Goal: Submit feedback/report problem: Submit feedback/report problem

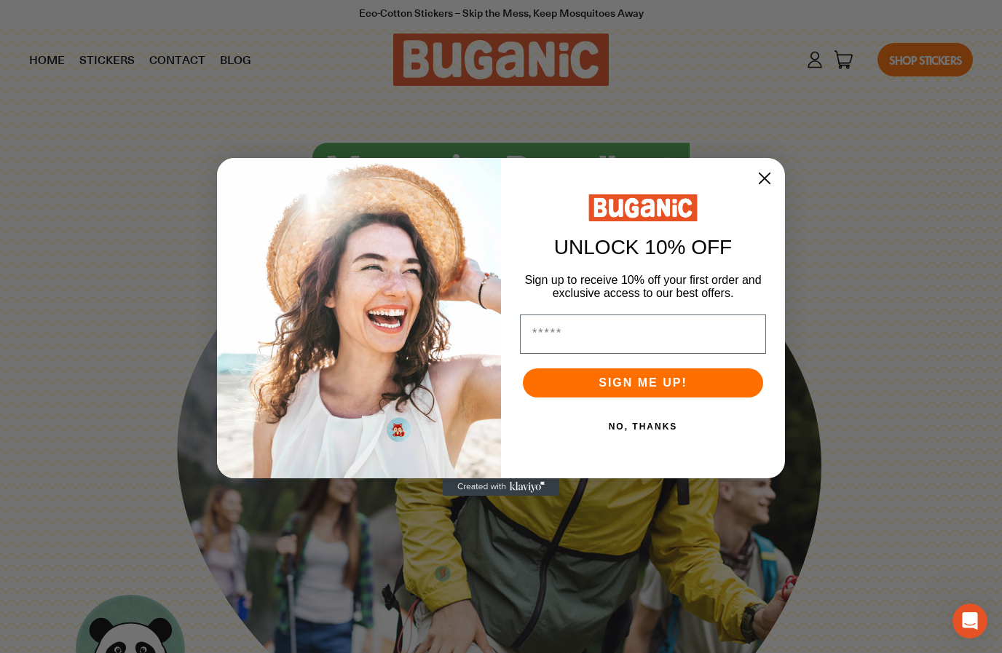
click at [763, 181] on circle "Close dialog" at bounding box center [764, 177] width 25 height 25
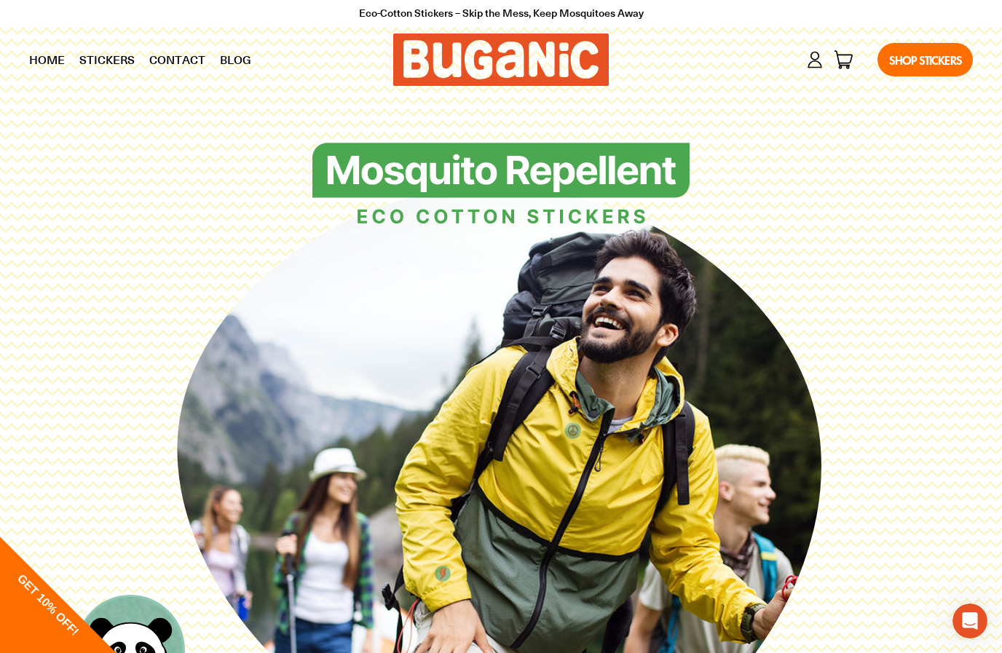
click at [663, 248] on icon at bounding box center [500, 480] width 660 height 660
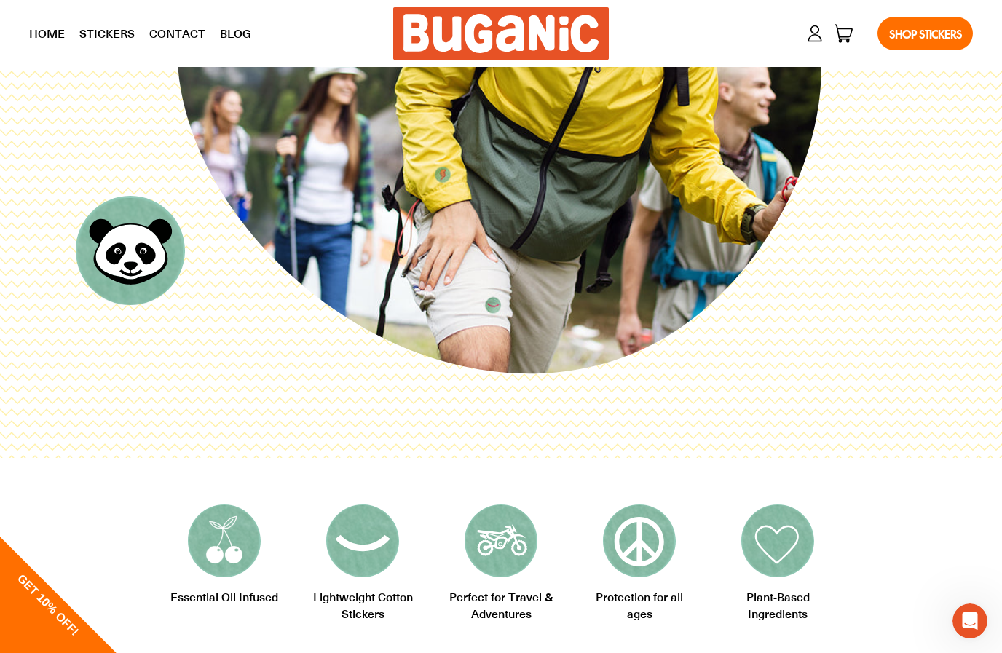
scroll to position [408, 0]
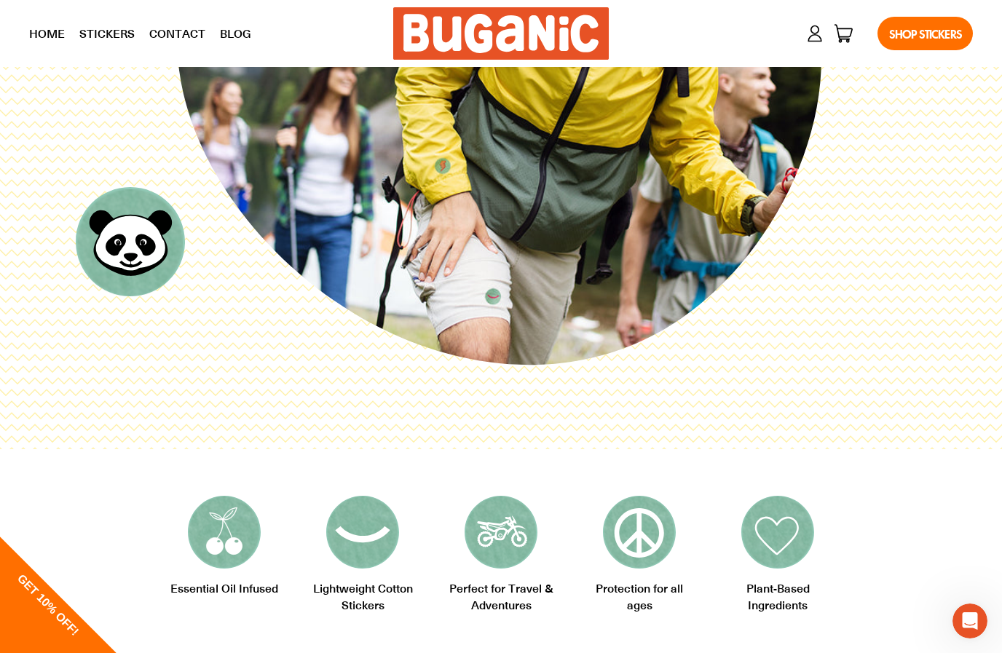
click at [970, 652] on div "Essential Oil Infused Lightweight Cotton Stickers Perfect for Travel & Adventur…" at bounding box center [501, 554] width 1002 height 210
click at [966, 609] on icon "Open Intercom Messenger" at bounding box center [968, 619] width 24 height 24
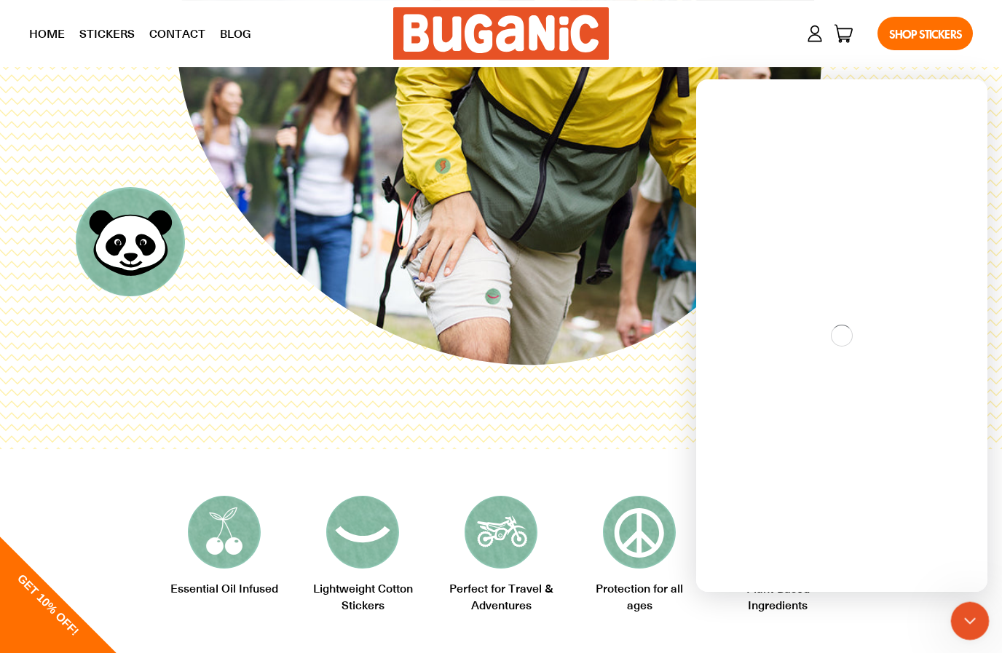
scroll to position [0, 0]
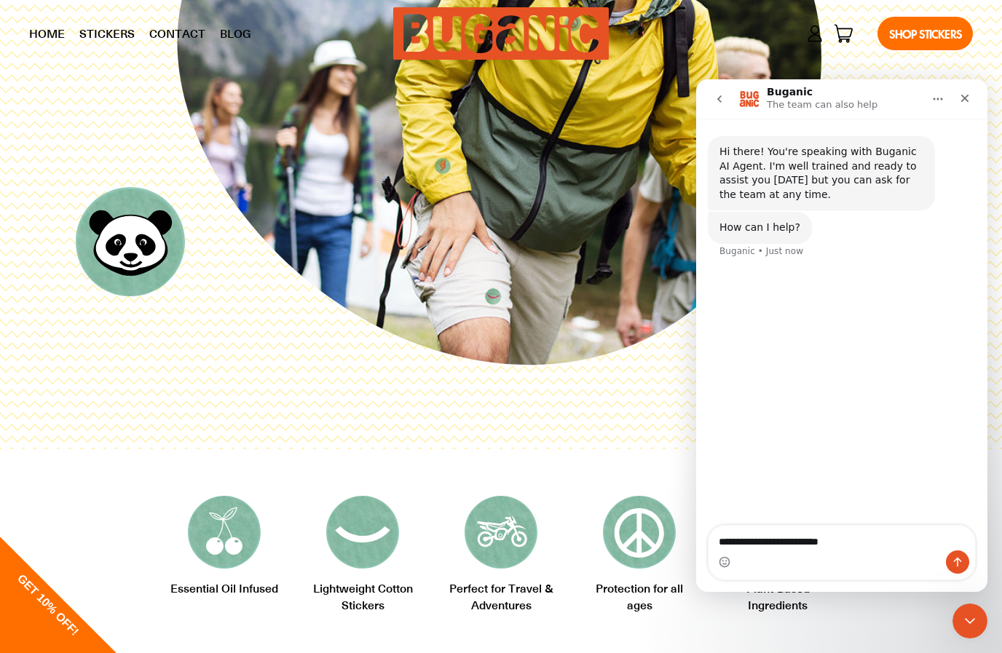
type textarea "**********"
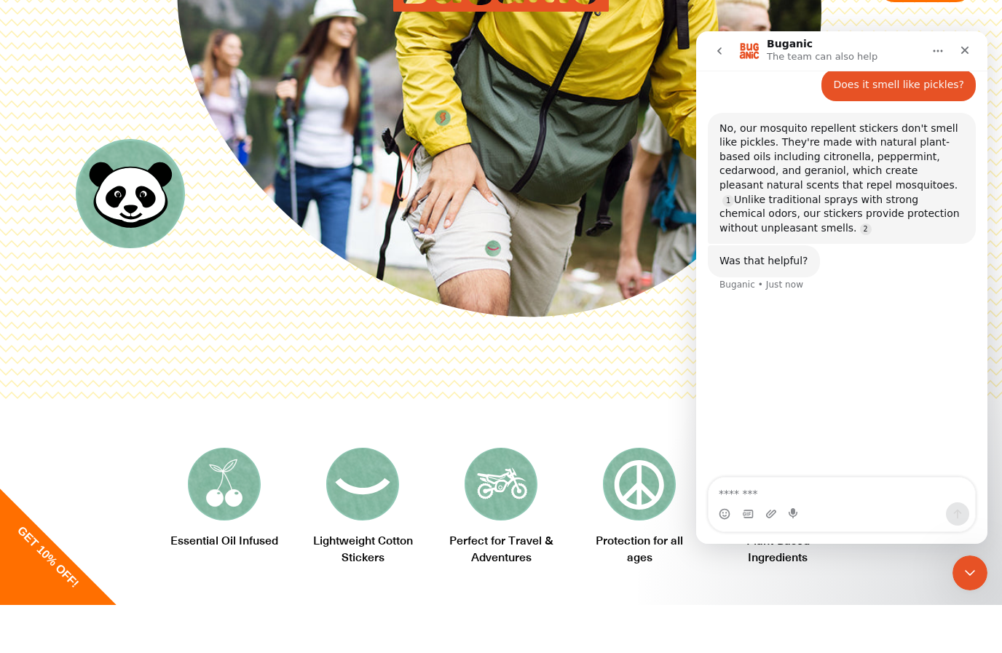
scroll to position [136, 0]
click at [814, 491] on textarea "Message…" at bounding box center [841, 490] width 266 height 25
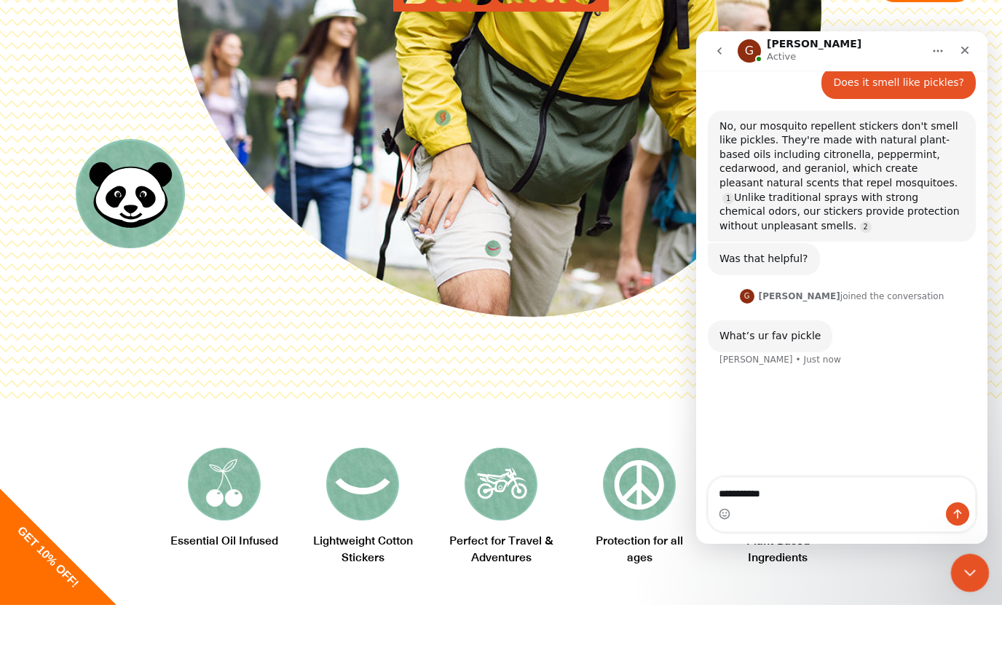
scroll to position [124, 0]
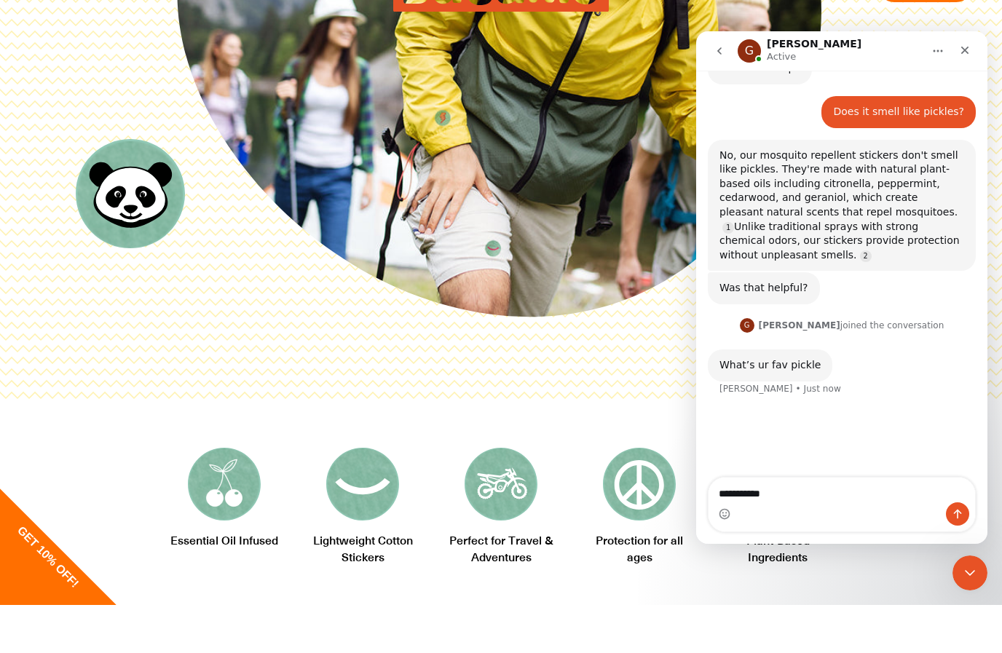
type textarea "**********"
click at [961, 478] on div "**********" at bounding box center [841, 505] width 266 height 54
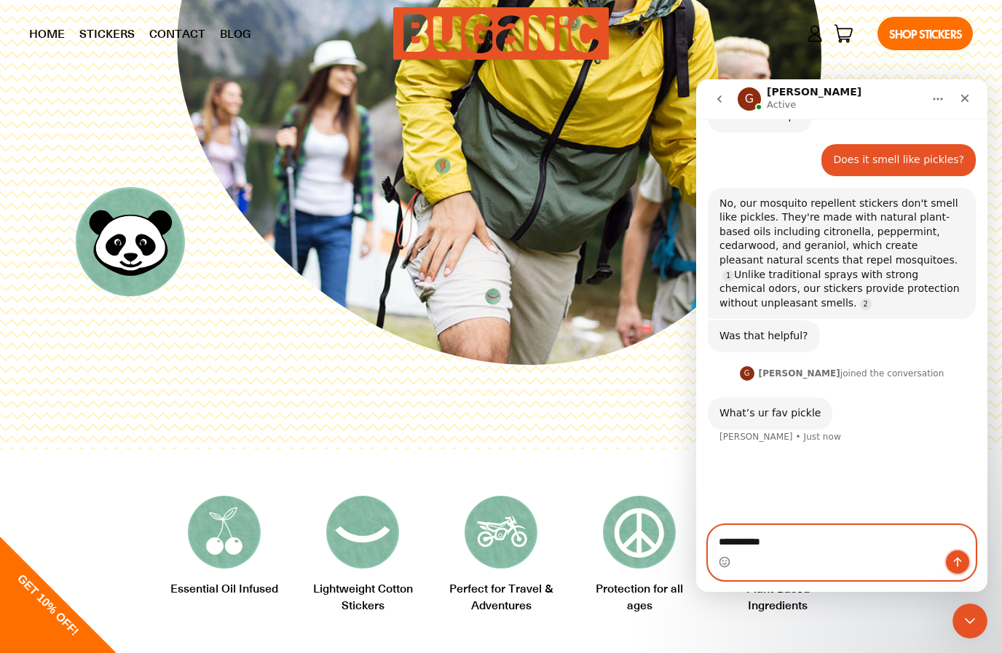
click at [957, 568] on button "Send a message…" at bounding box center [957, 561] width 23 height 23
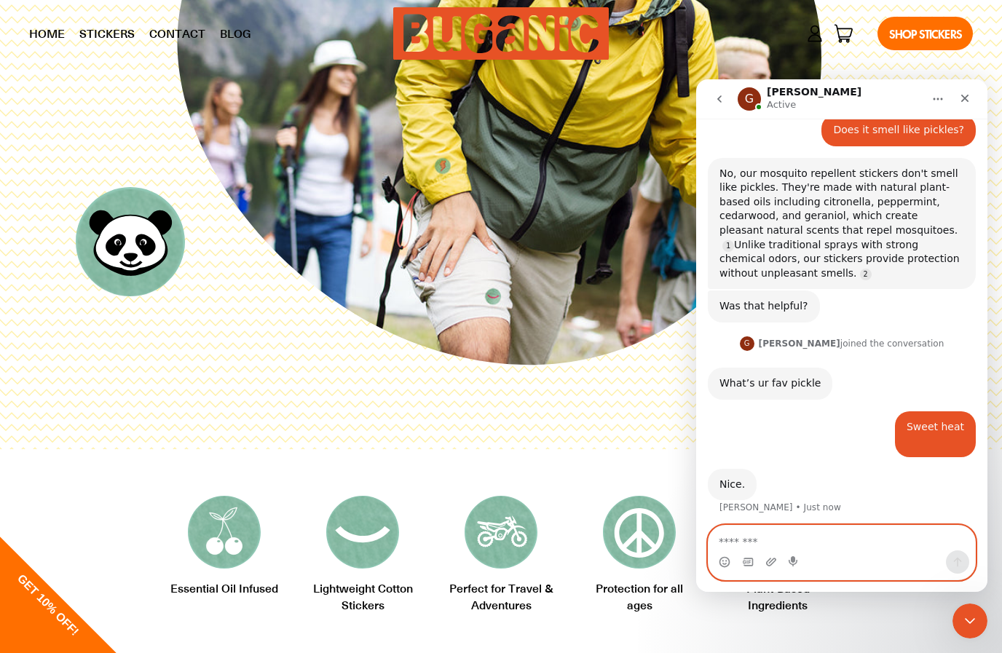
scroll to position [138, 0]
click at [774, 542] on textarea "Message…" at bounding box center [841, 538] width 266 height 25
type textarea "*"
type textarea "*****"
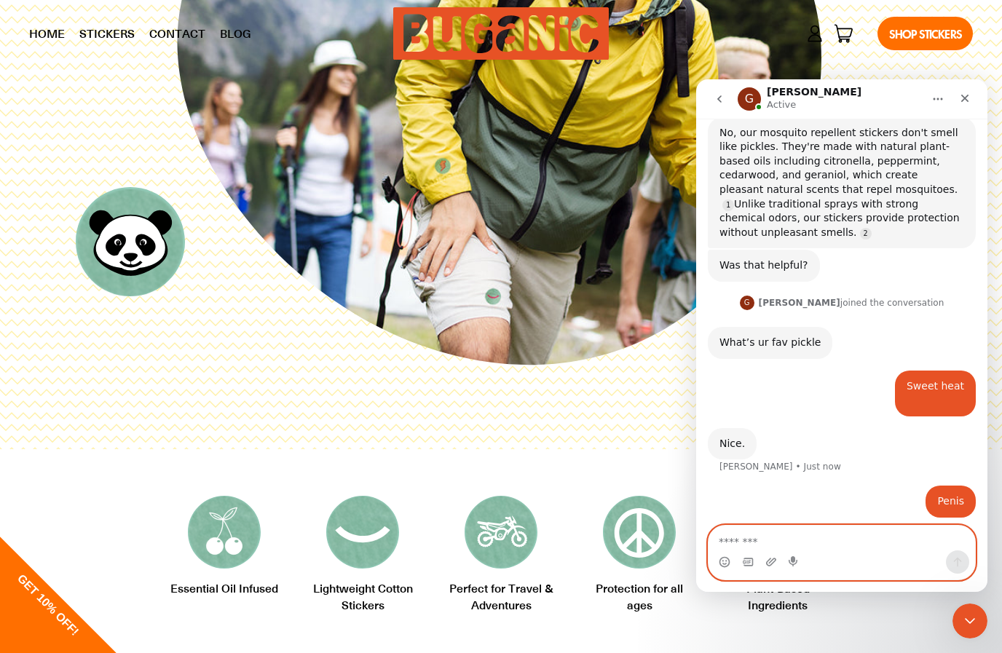
scroll to position [181, 0]
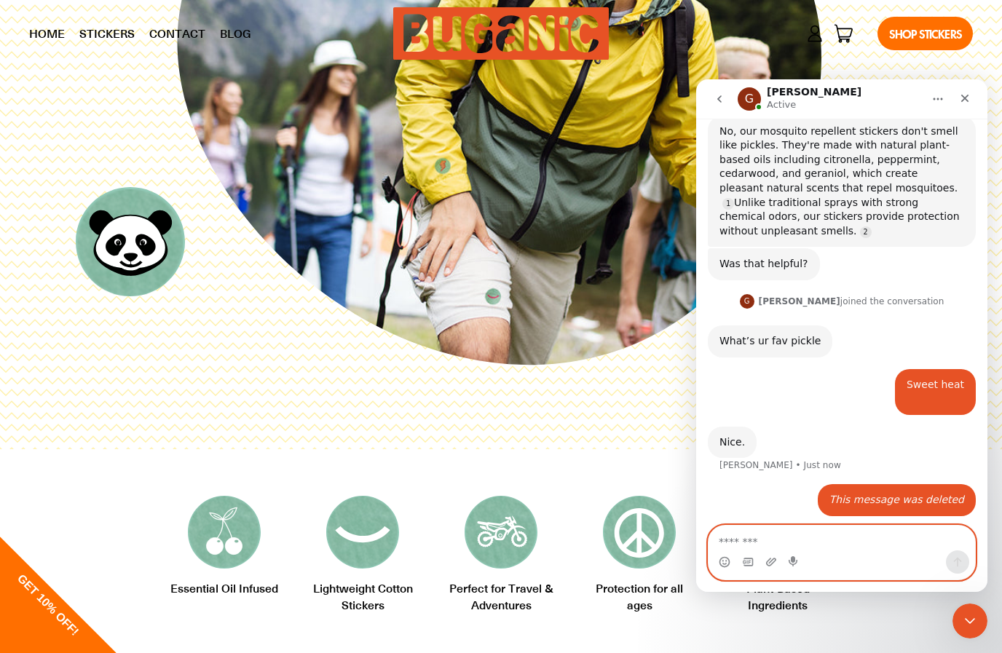
click at [782, 542] on textarea "Message…" at bounding box center [841, 538] width 266 height 25
type textarea "**********"
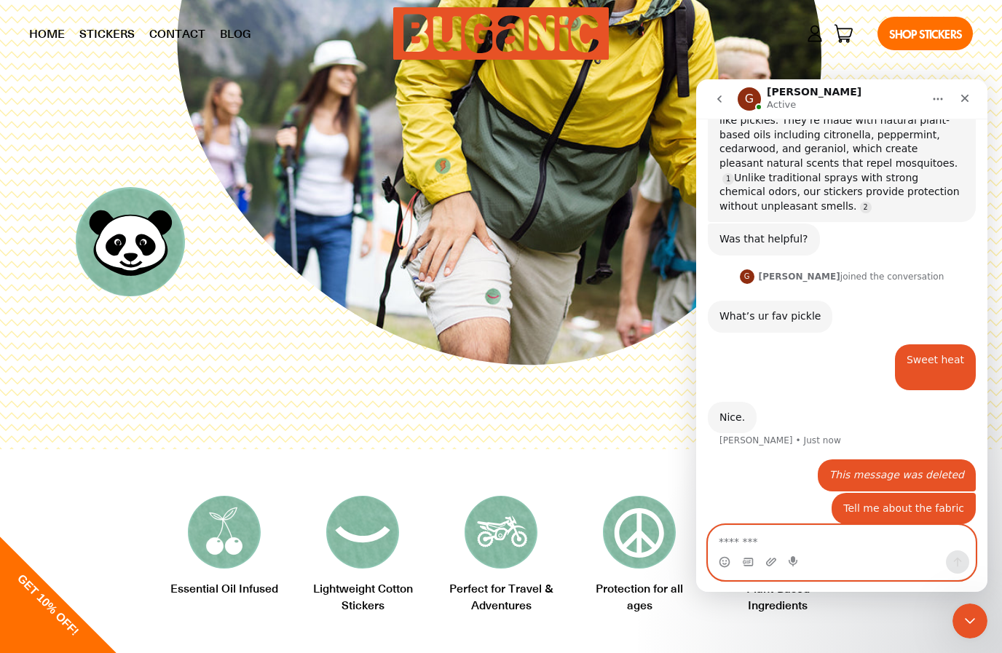
scroll to position [214, 0]
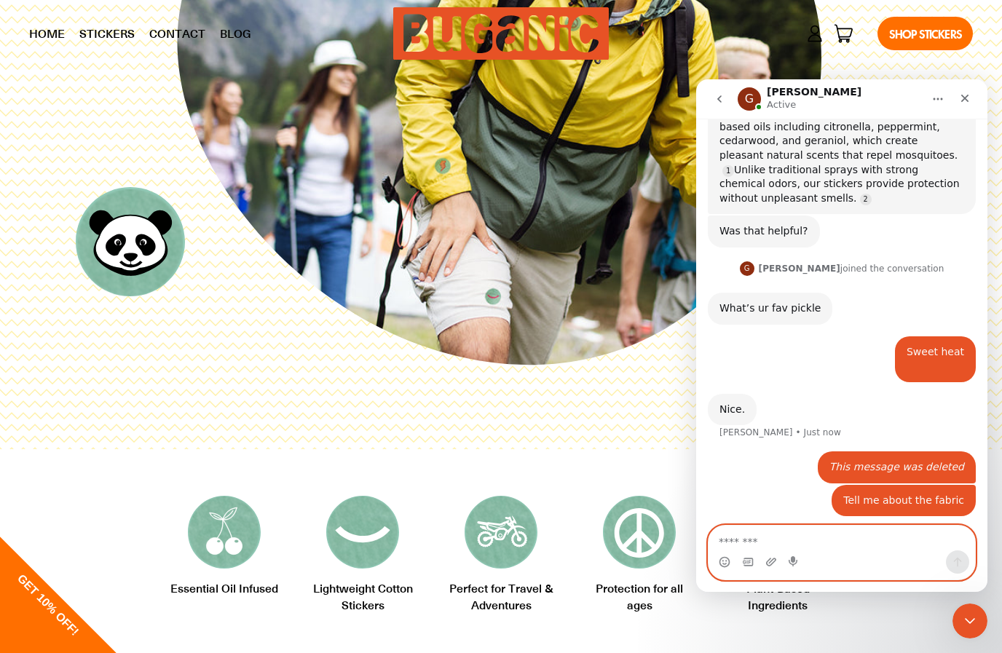
click at [765, 537] on textarea "Message…" at bounding box center [841, 538] width 266 height 25
type textarea "*"
click at [727, 564] on icon "Emoji picker" at bounding box center [725, 562] width 12 height 12
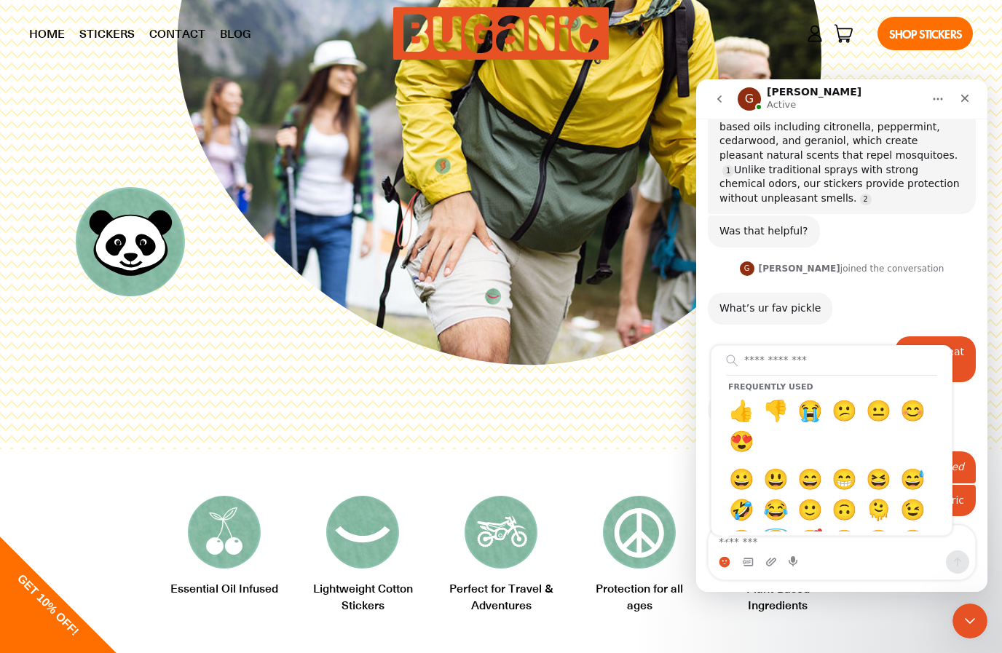
click at [741, 565] on div "Frequently used 👍 👎 😭 😕 😐 😊 😍 😀 😃 😄 😁 😆 😅 🤣 😂 🙂 🙃 🫠 😉 😊 😇 🥰 😍 🤩 😘 😗 😚 😙 🥲 😋 😛 😜…" at bounding box center [841, 561] width 266 height 23
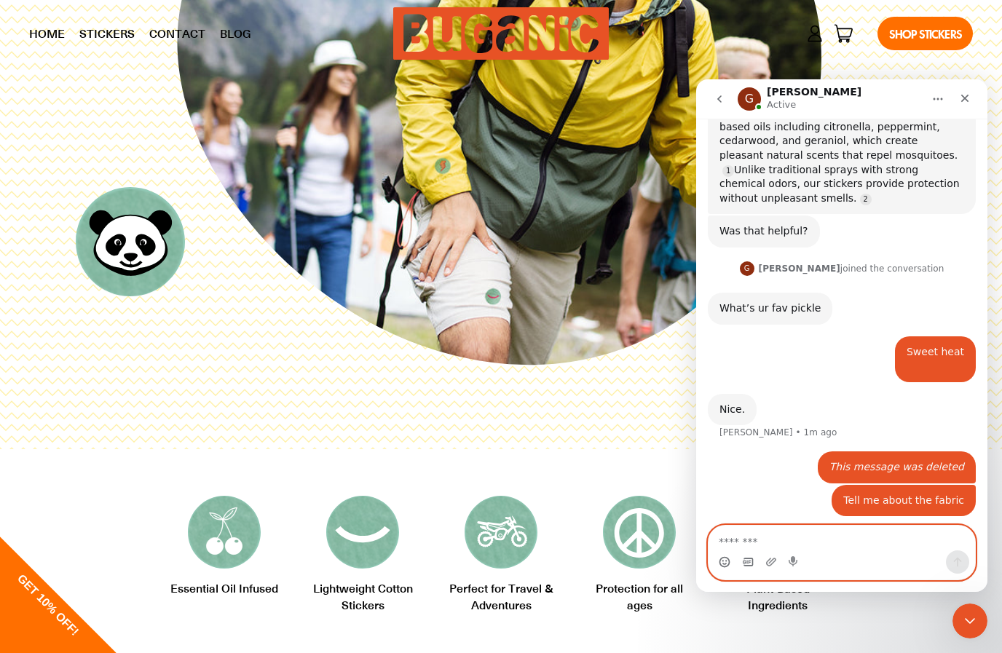
click at [744, 564] on icon "Gif picker" at bounding box center [748, 562] width 12 height 12
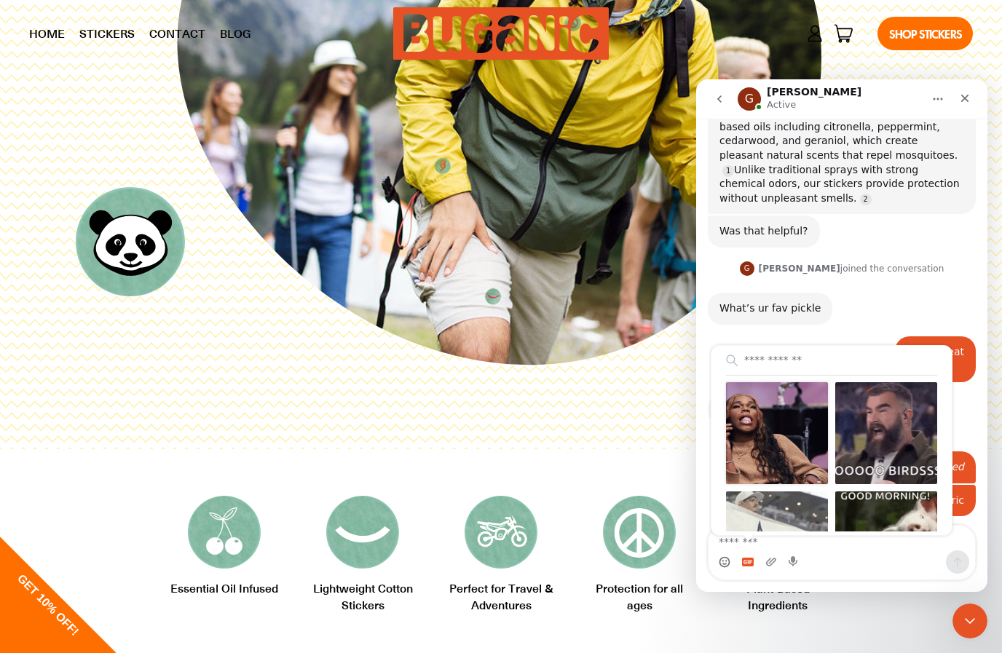
scroll to position [7, 0]
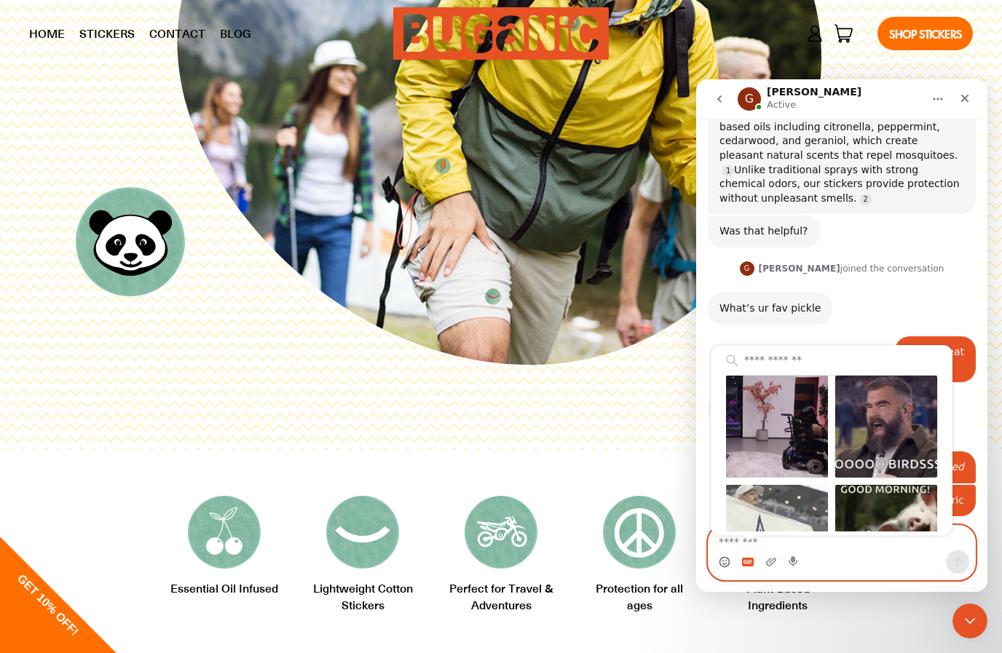
click at [891, 429] on div "Send gif" at bounding box center [886, 427] width 102 height 102
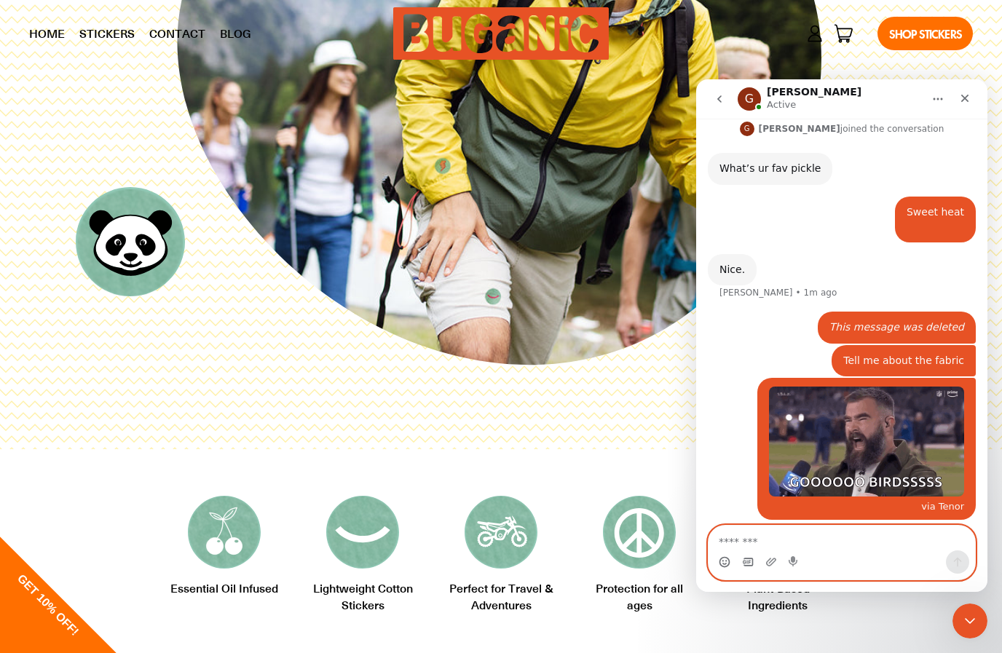
scroll to position [358, 0]
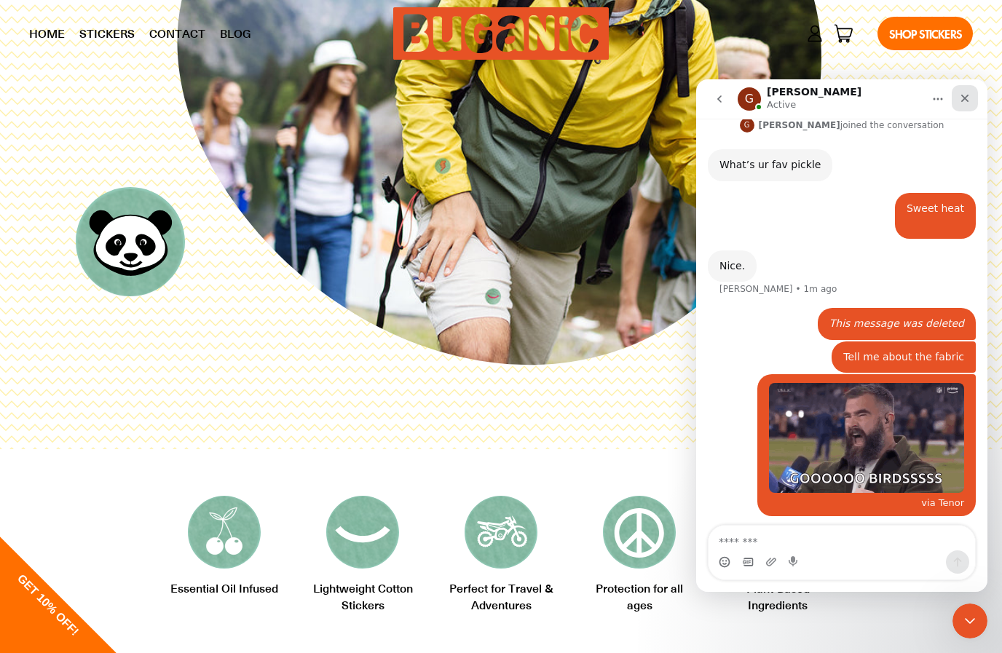
click at [968, 97] on icon "Close" at bounding box center [965, 98] width 12 height 12
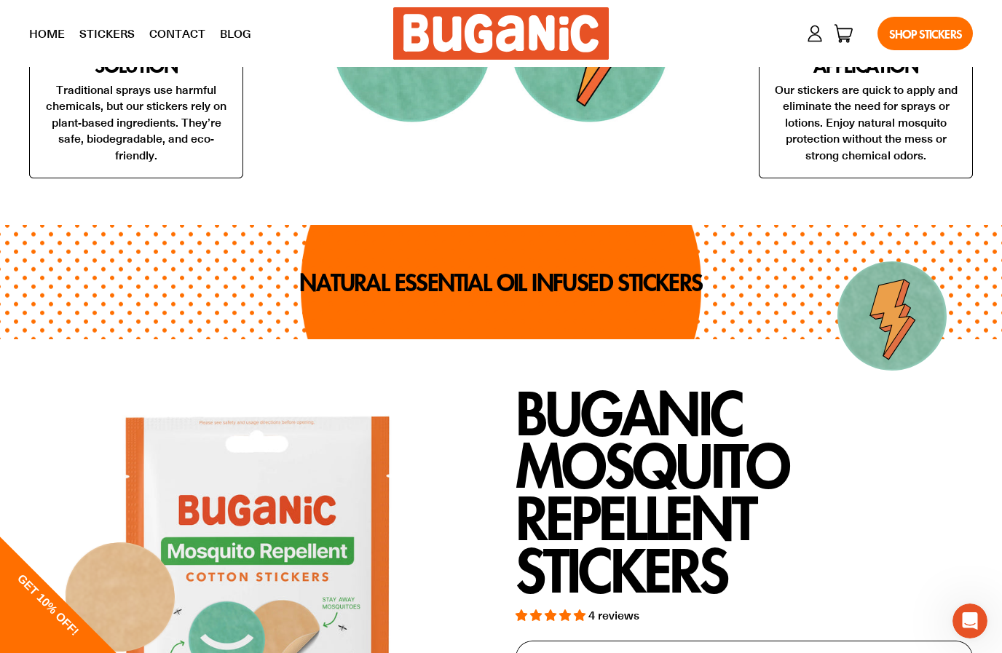
scroll to position [6405, 0]
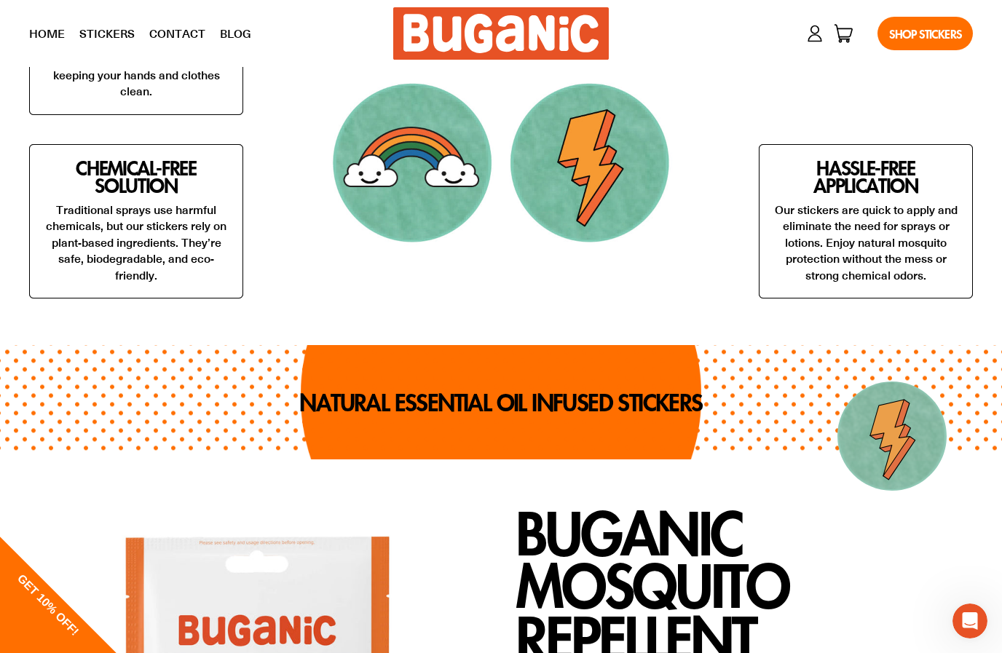
click at [41, 621] on div "GET 10% OFF!" at bounding box center [21, 632] width 191 height 191
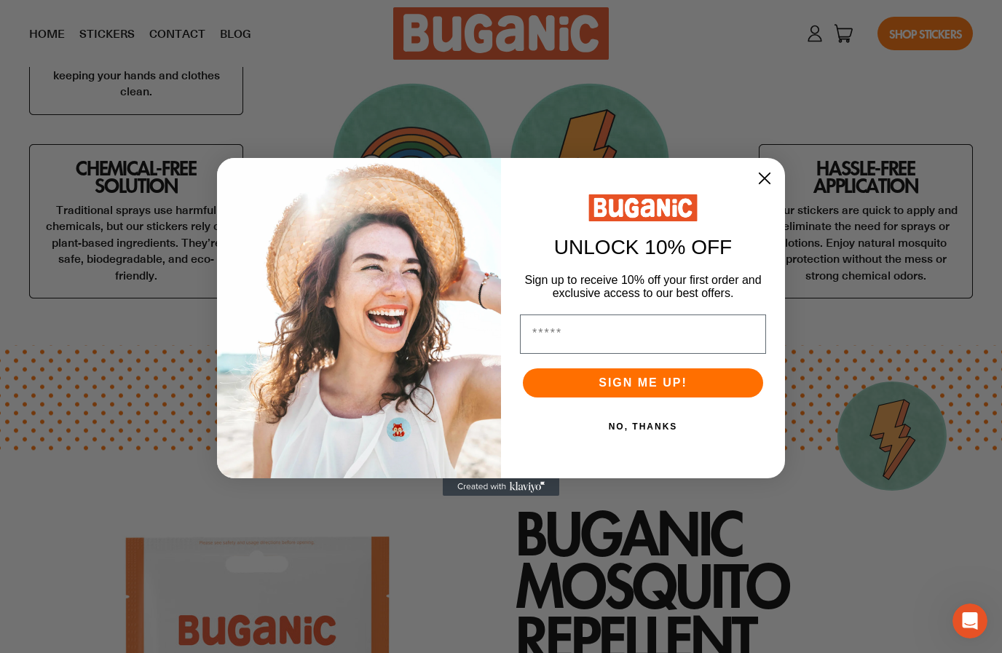
scroll to position [6404, 0]
type input "**********"
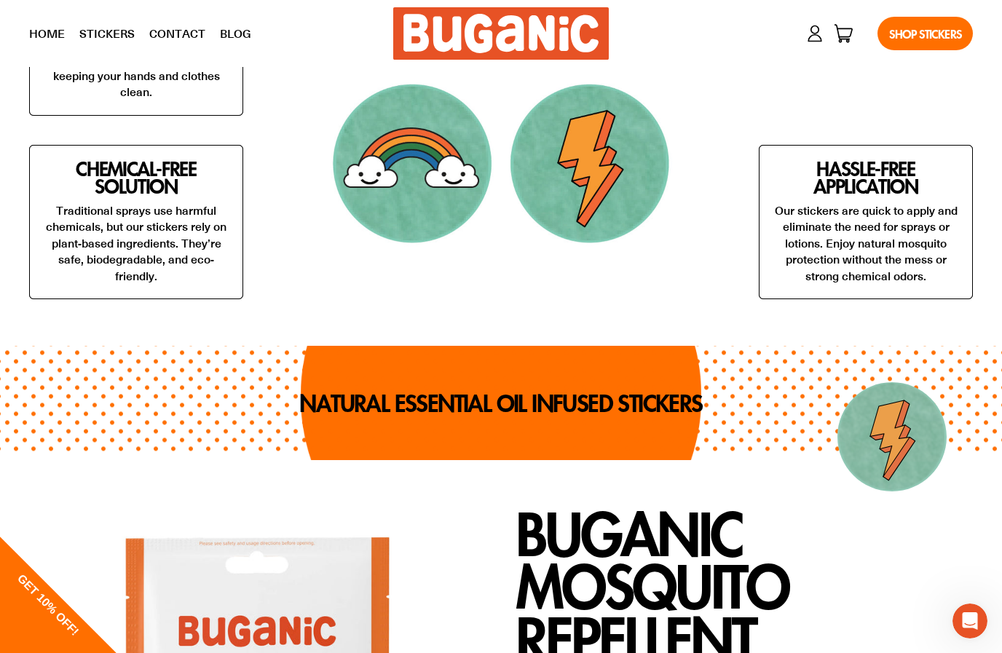
scroll to position [6405, 0]
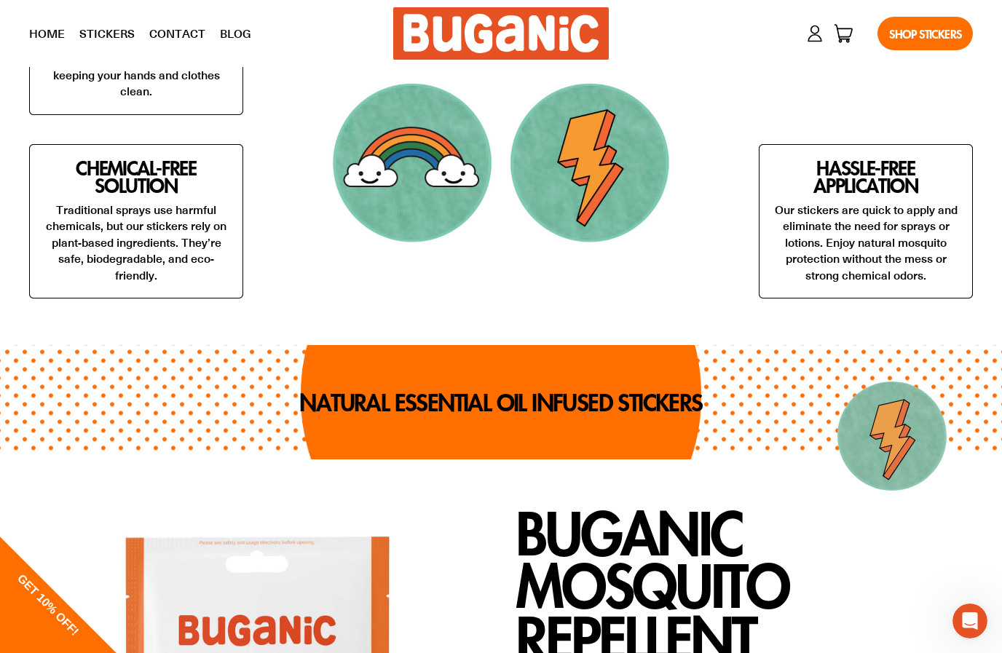
click at [607, 402] on button "SIGN ME UP!" at bounding box center [643, 416] width 240 height 29
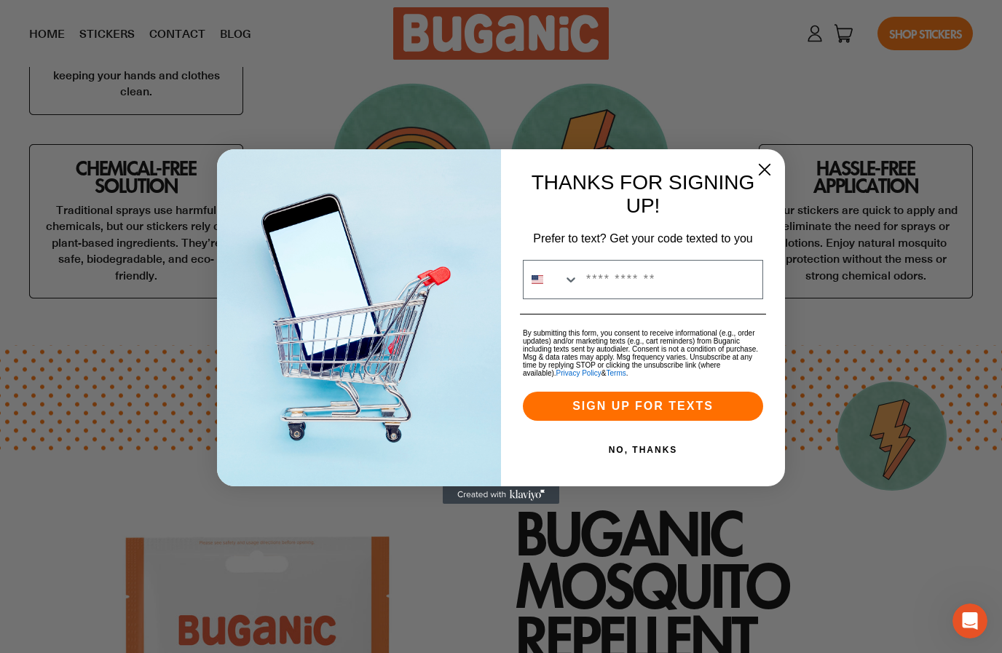
scroll to position [6404, 0]
type input "**********"
click at [689, 410] on button "SIGN UP FOR TEXTS" at bounding box center [643, 406] width 240 height 29
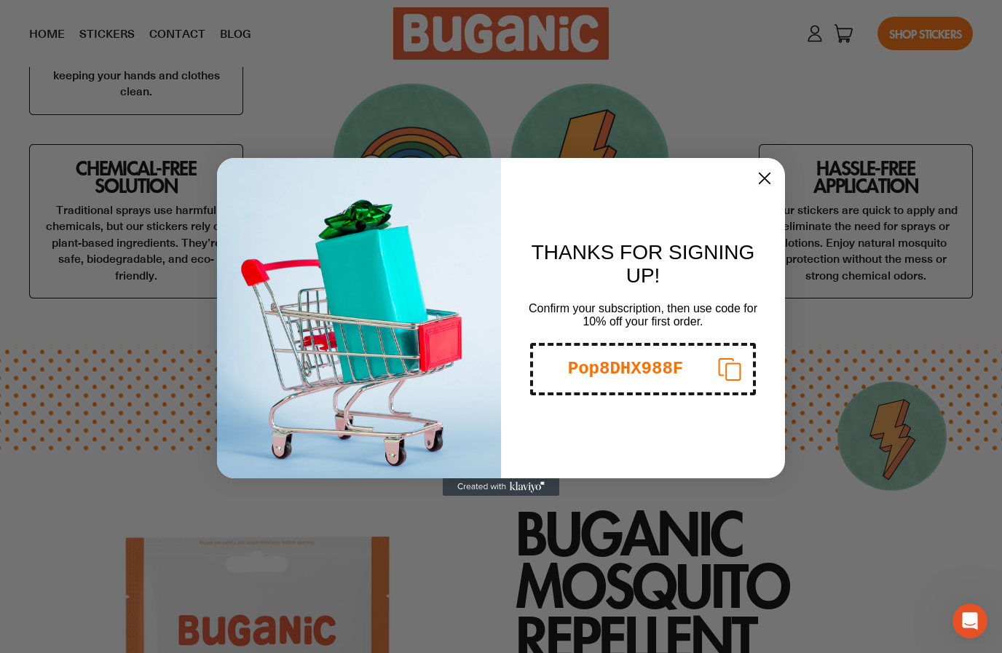
click at [762, 175] on icon "Close dialog" at bounding box center [764, 178] width 10 height 10
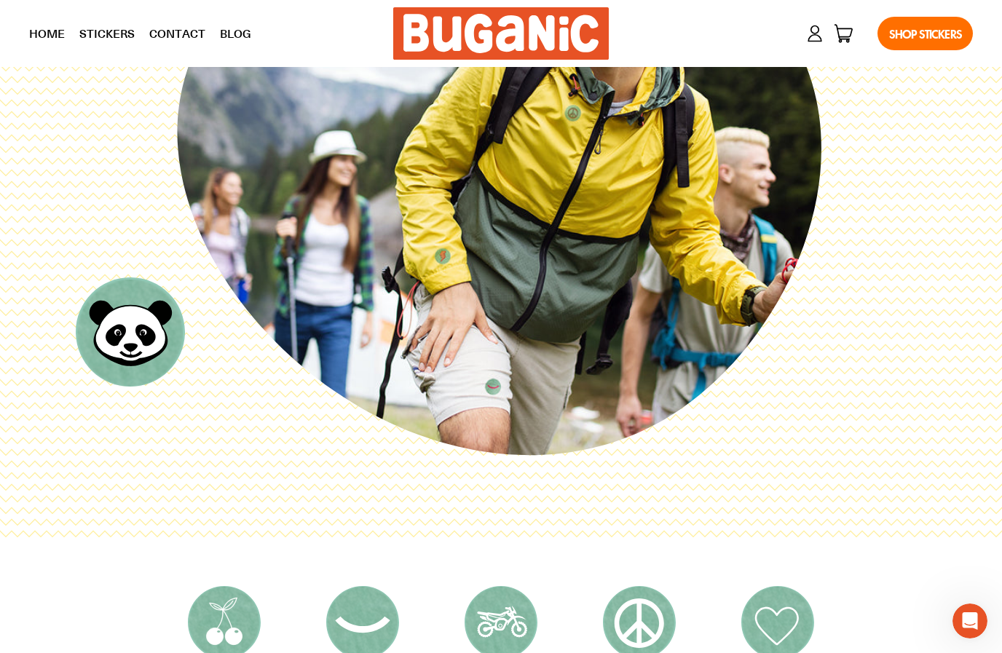
scroll to position [0, 0]
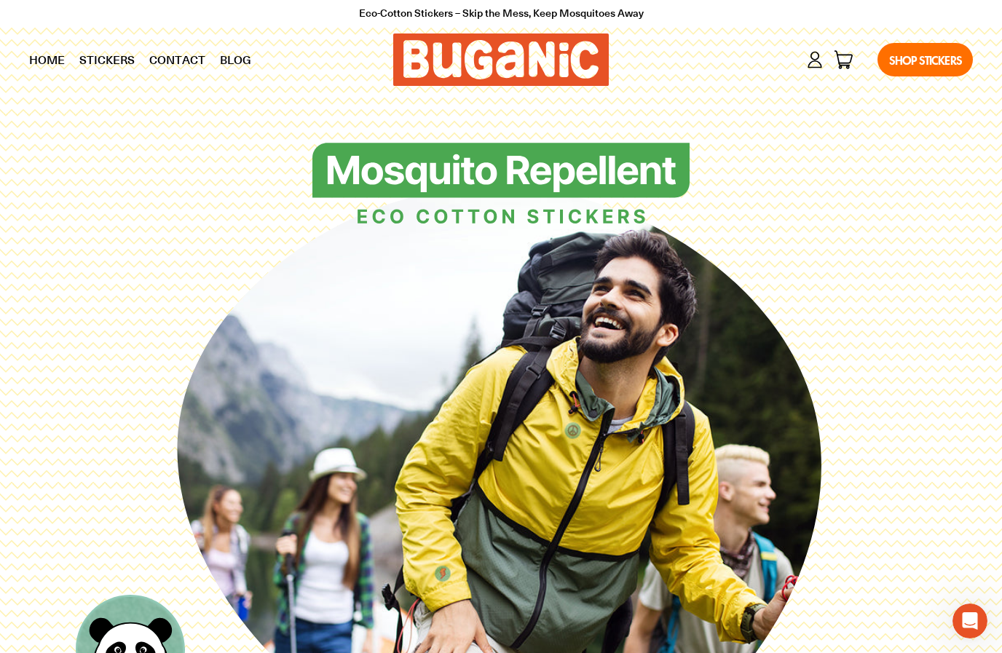
click at [816, 68] on icon at bounding box center [815, 60] width 20 height 20
